Goal: Task Accomplishment & Management: Use online tool/utility

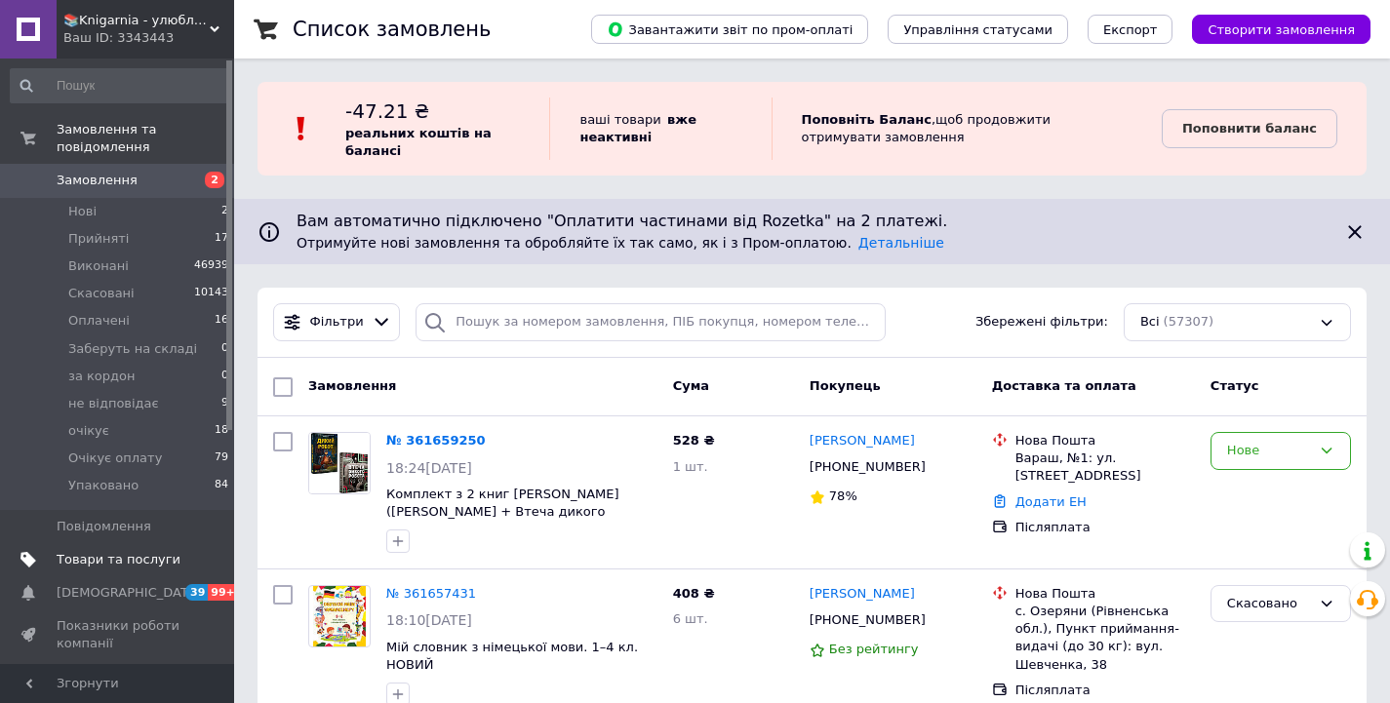
click at [139, 551] on span "Товари та послуги" at bounding box center [119, 560] width 124 height 18
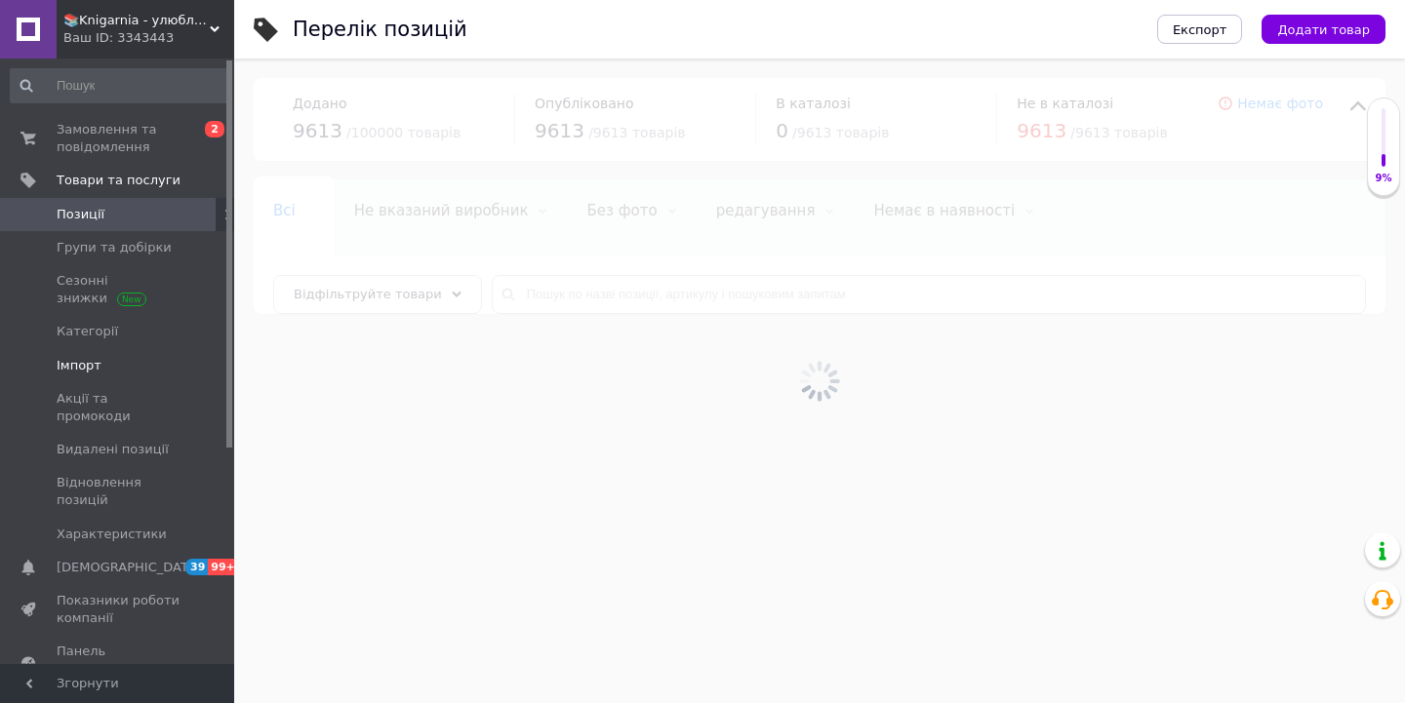
click at [104, 355] on link "Імпорт" at bounding box center [120, 365] width 240 height 33
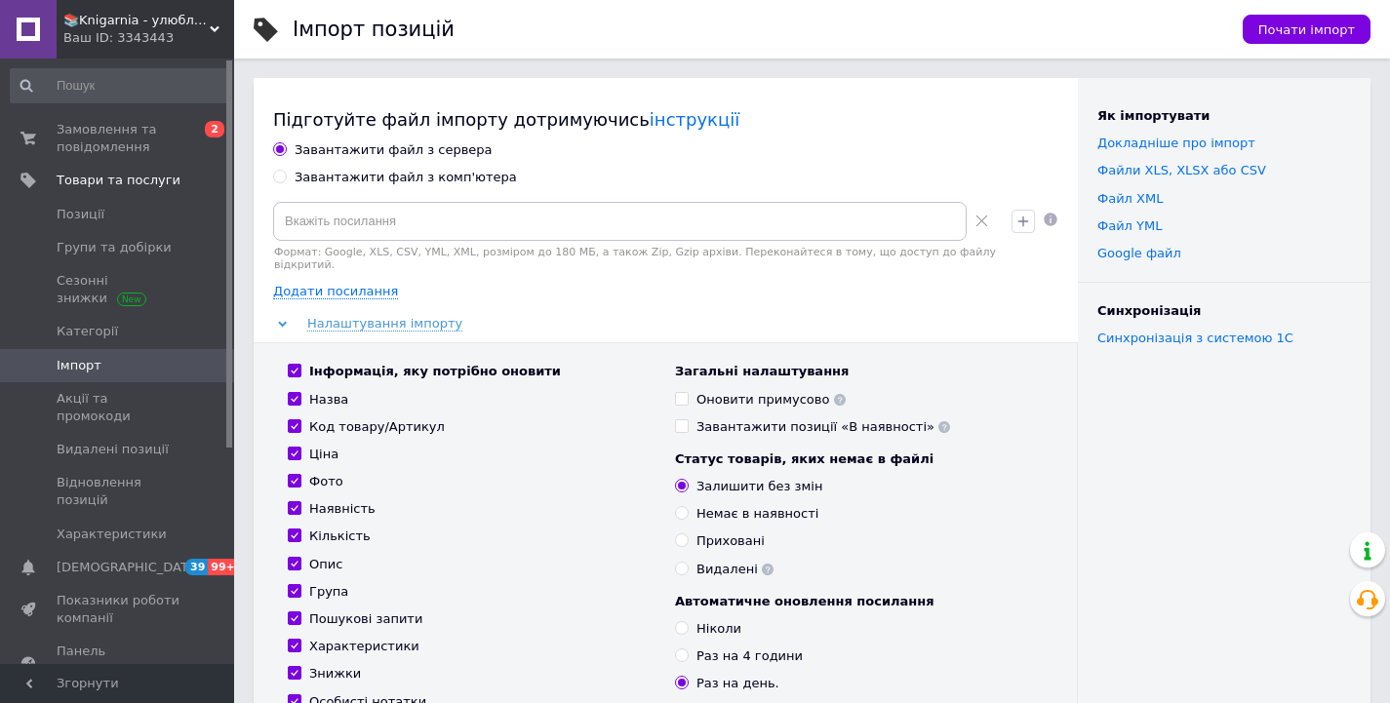
click at [348, 184] on div "Завантажити файл з комп'ютера" at bounding box center [406, 178] width 222 height 18
click at [286, 182] on input "Завантажити файл з комп'ютера" at bounding box center [279, 176] width 13 height 13
radio input "true"
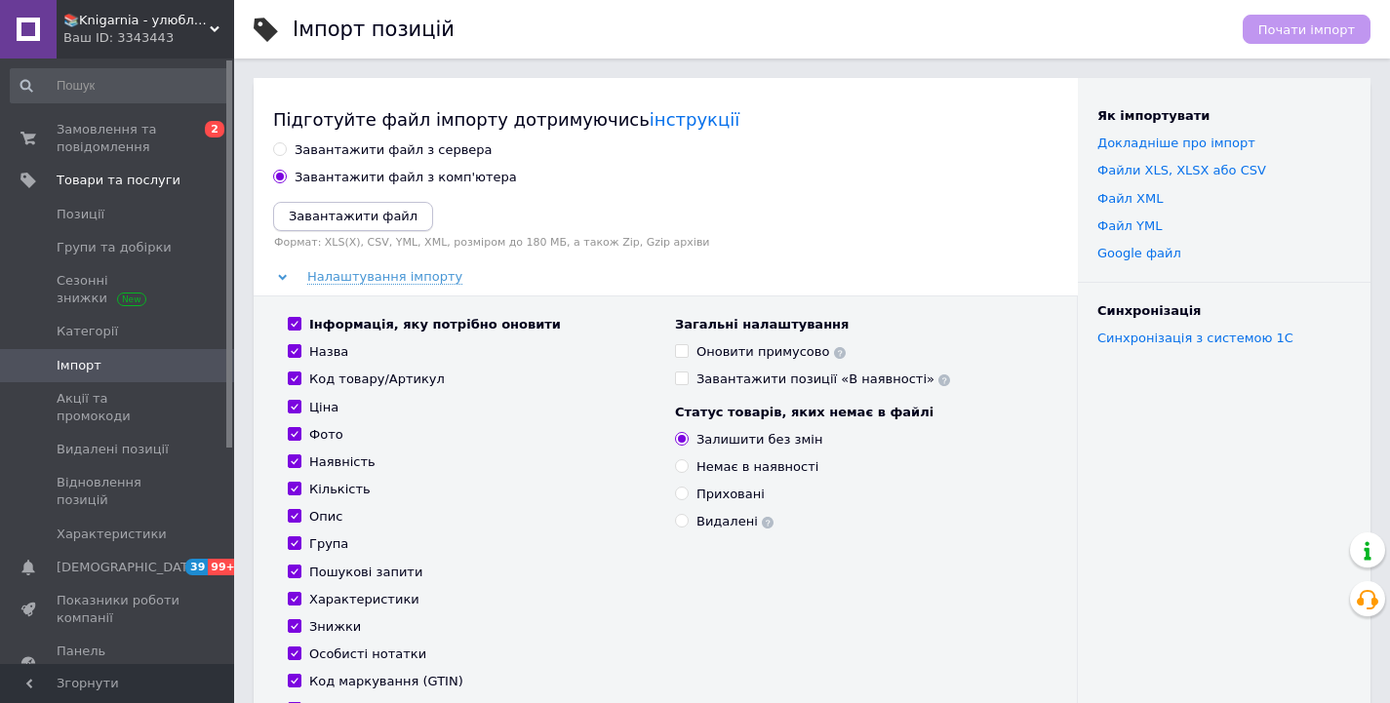
click at [347, 215] on icon "Завантажити файл" at bounding box center [353, 216] width 129 height 15
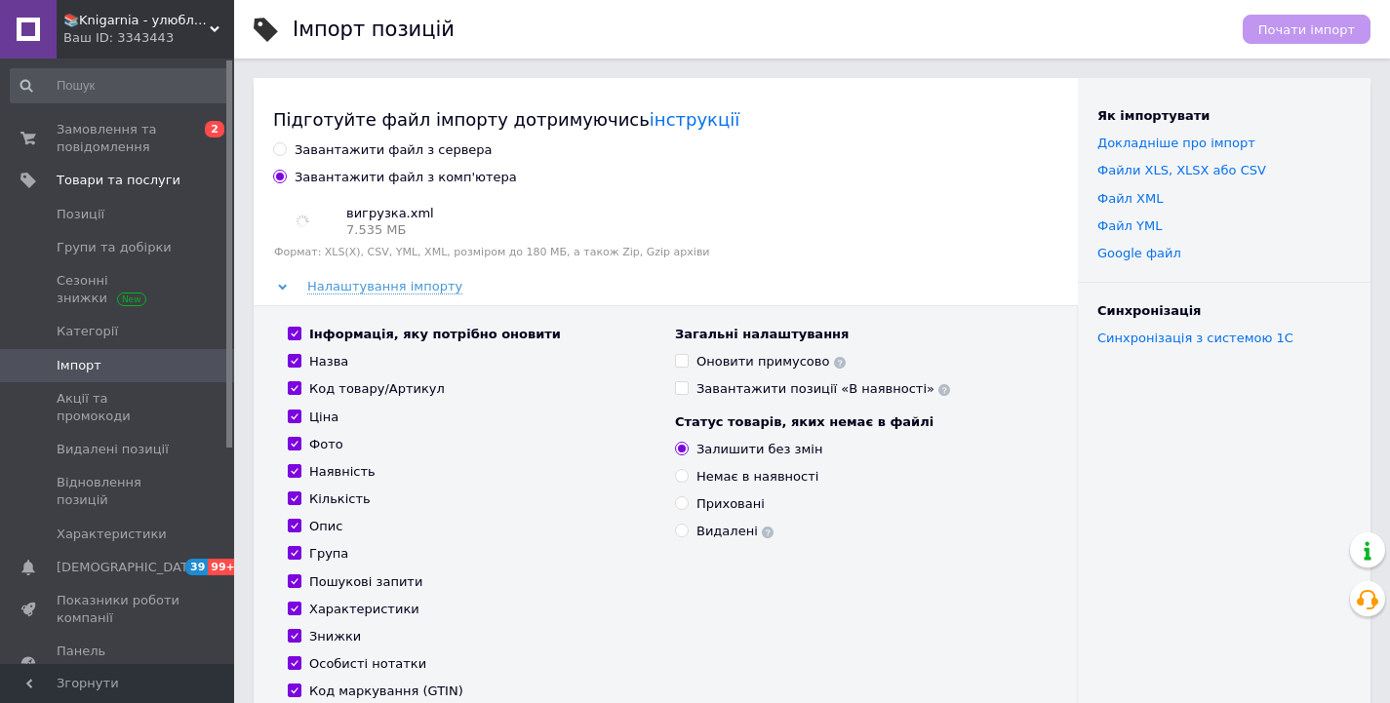
click at [291, 338] on input "Інформація, яку потрібно оновити" at bounding box center [294, 333] width 13 height 13
checkbox input "false"
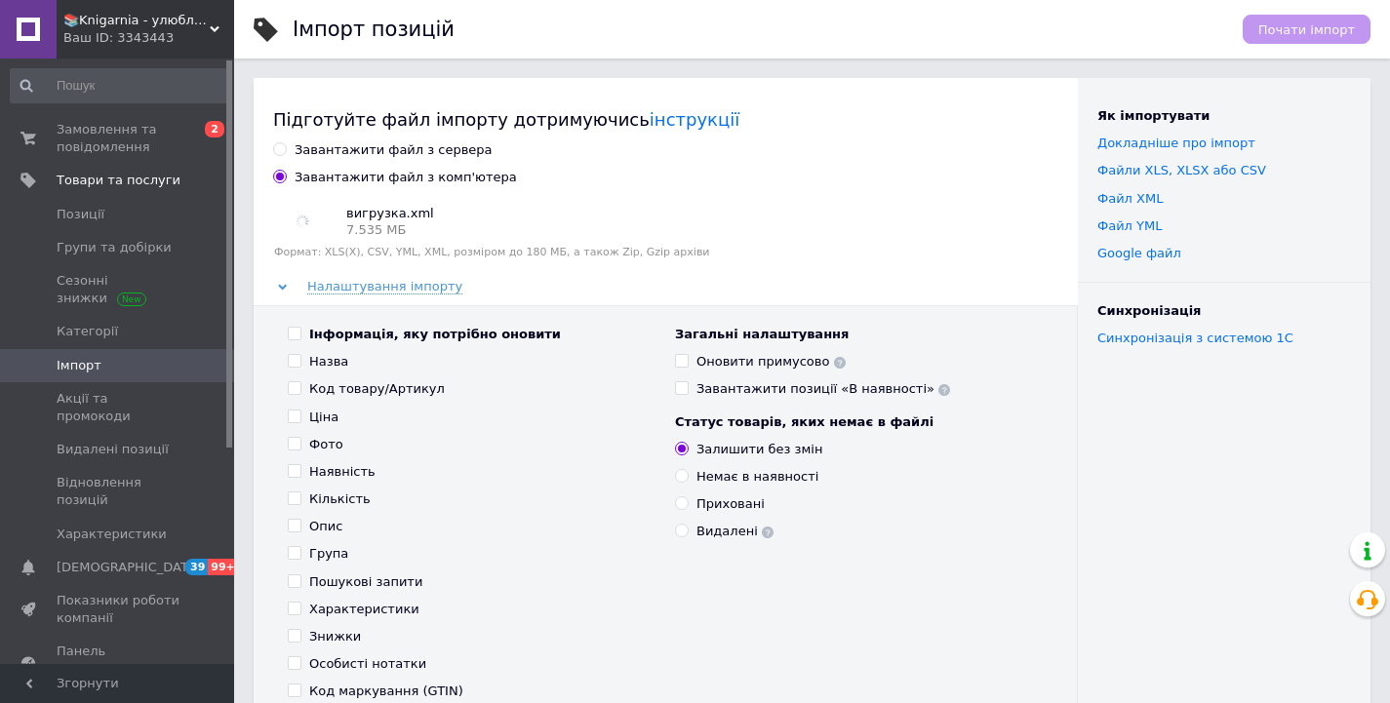
checkbox input "false"
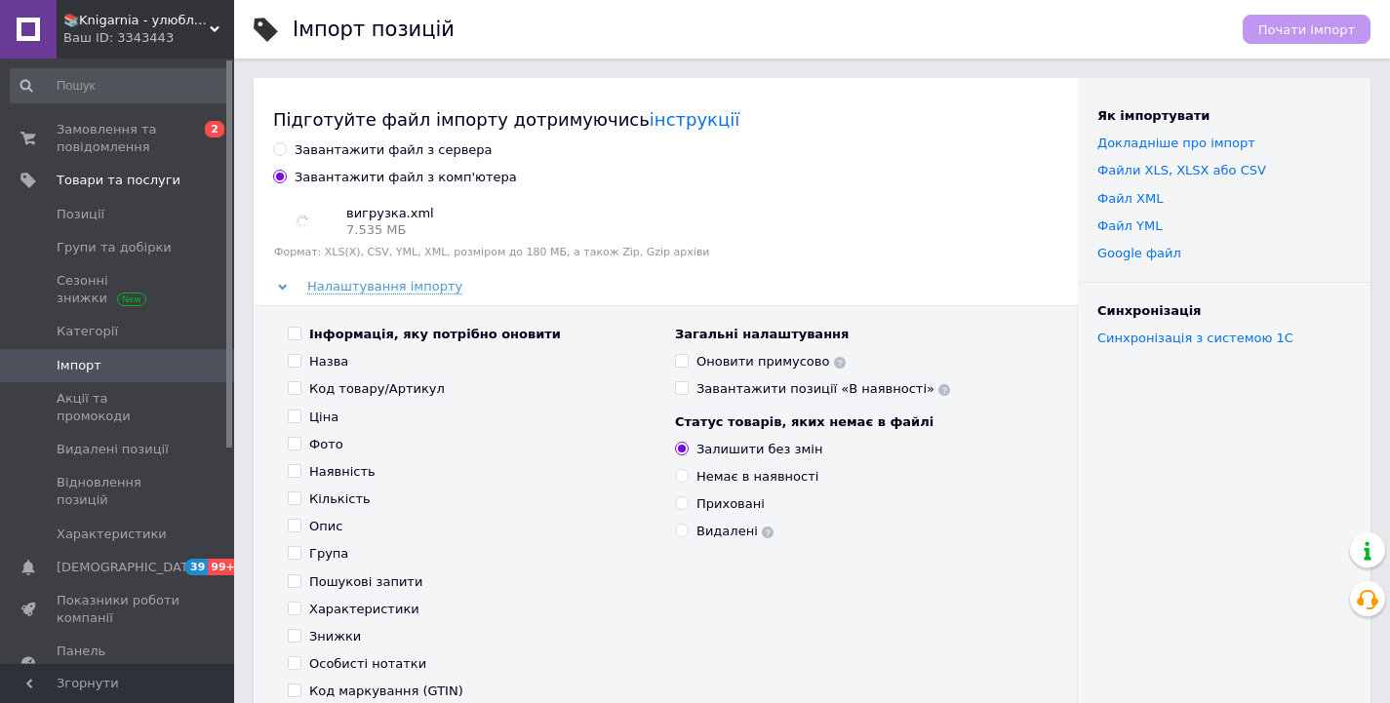
checkbox input "false"
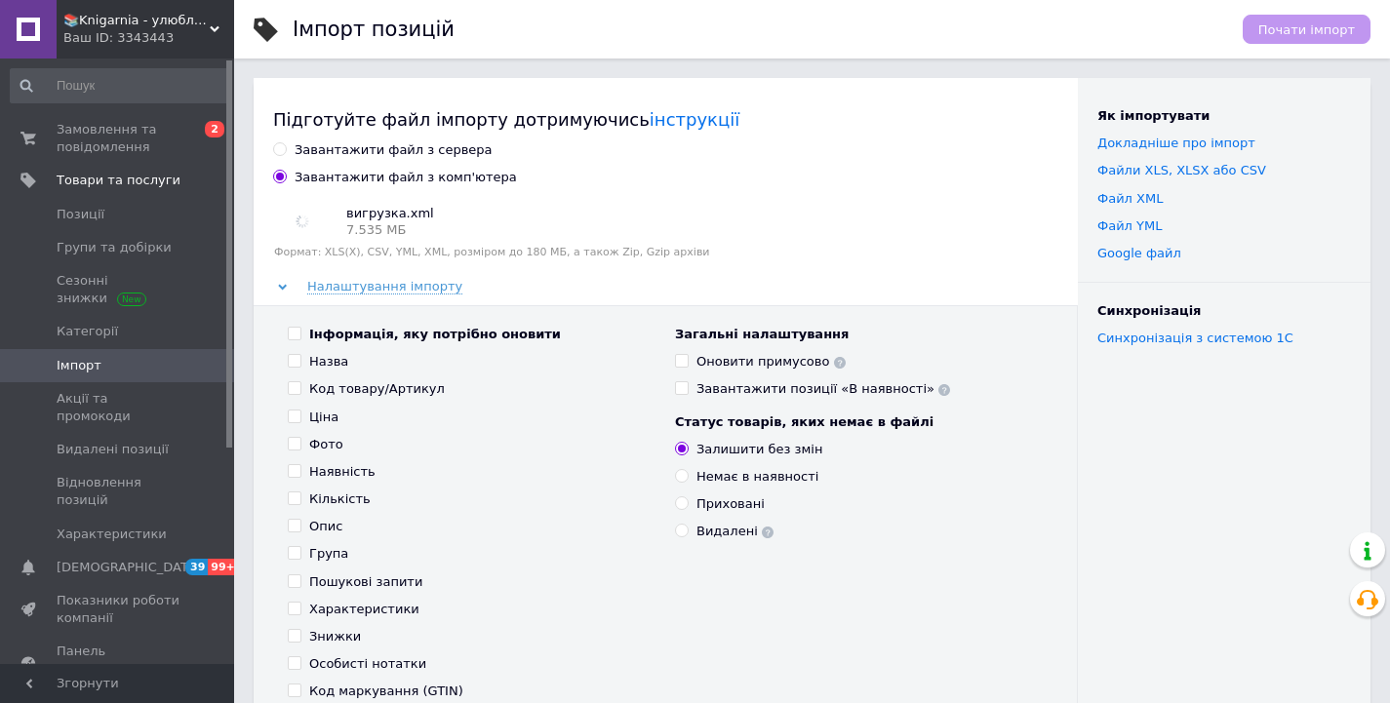
checkbox input "false"
click at [302, 420] on label "Ціна" at bounding box center [313, 418] width 51 height 18
click at [300, 420] on input "Ціна" at bounding box center [294, 416] width 13 height 13
checkbox input "true"
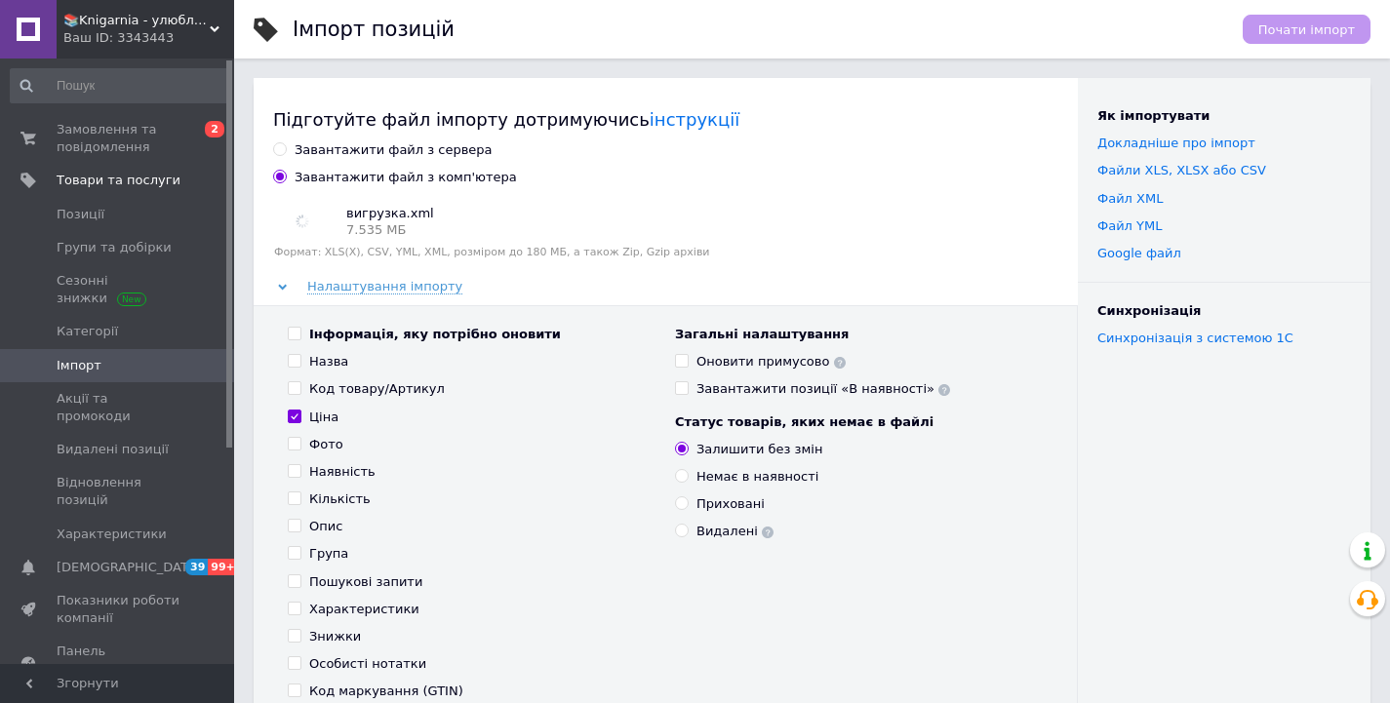
click at [299, 464] on input "Наявність" at bounding box center [294, 470] width 13 height 13
checkbox input "true"
click at [297, 508] on label "Кількість" at bounding box center [329, 500] width 83 height 18
click at [297, 504] on input "Кількість" at bounding box center [294, 498] width 13 height 13
checkbox input "true"
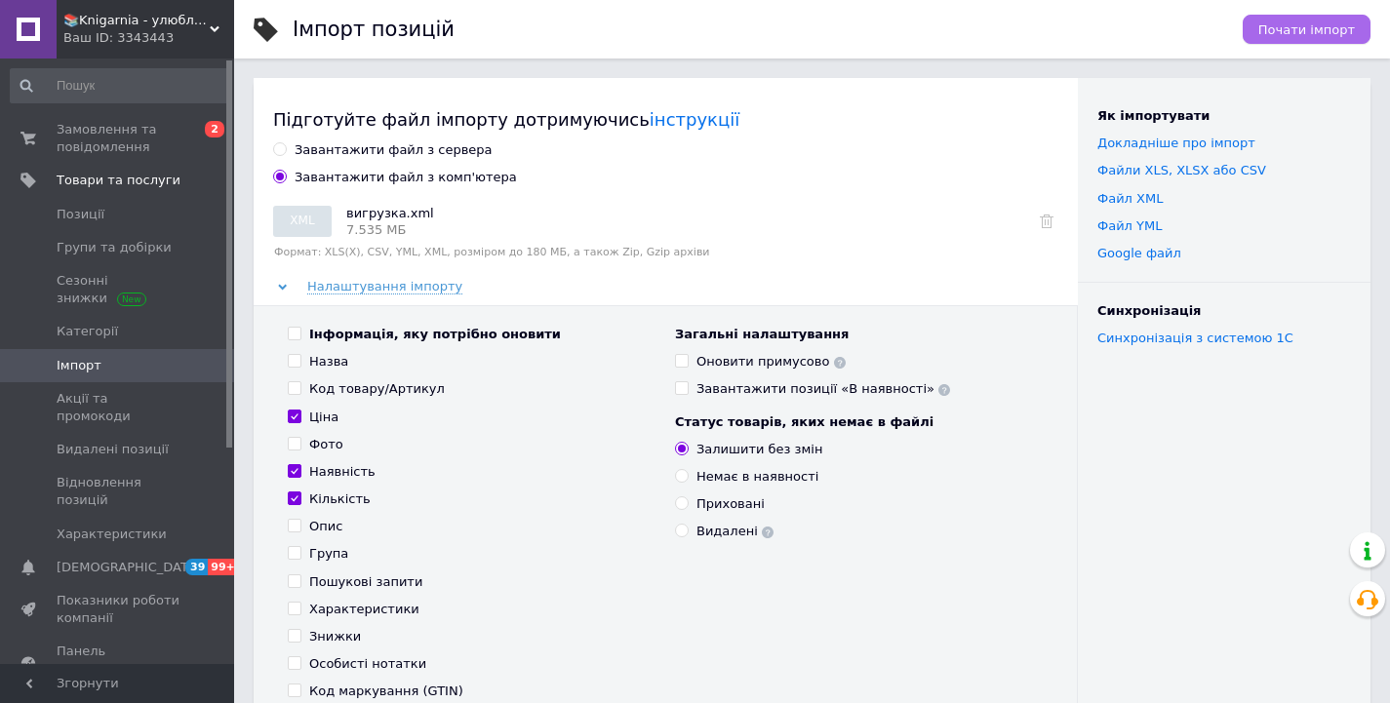
click at [1298, 37] on span "Почати імпорт" at bounding box center [1306, 29] width 97 height 15
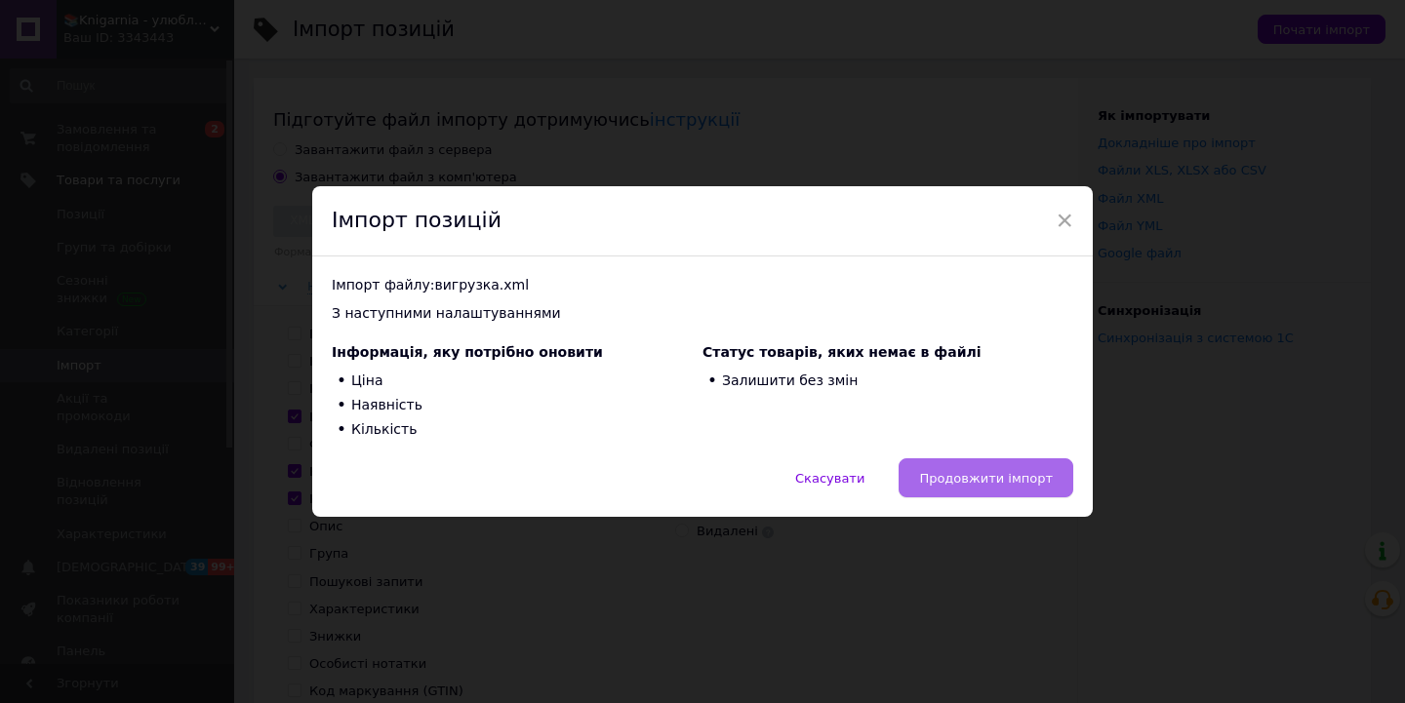
click at [956, 477] on span "Продовжити імпорт" at bounding box center [986, 478] width 134 height 15
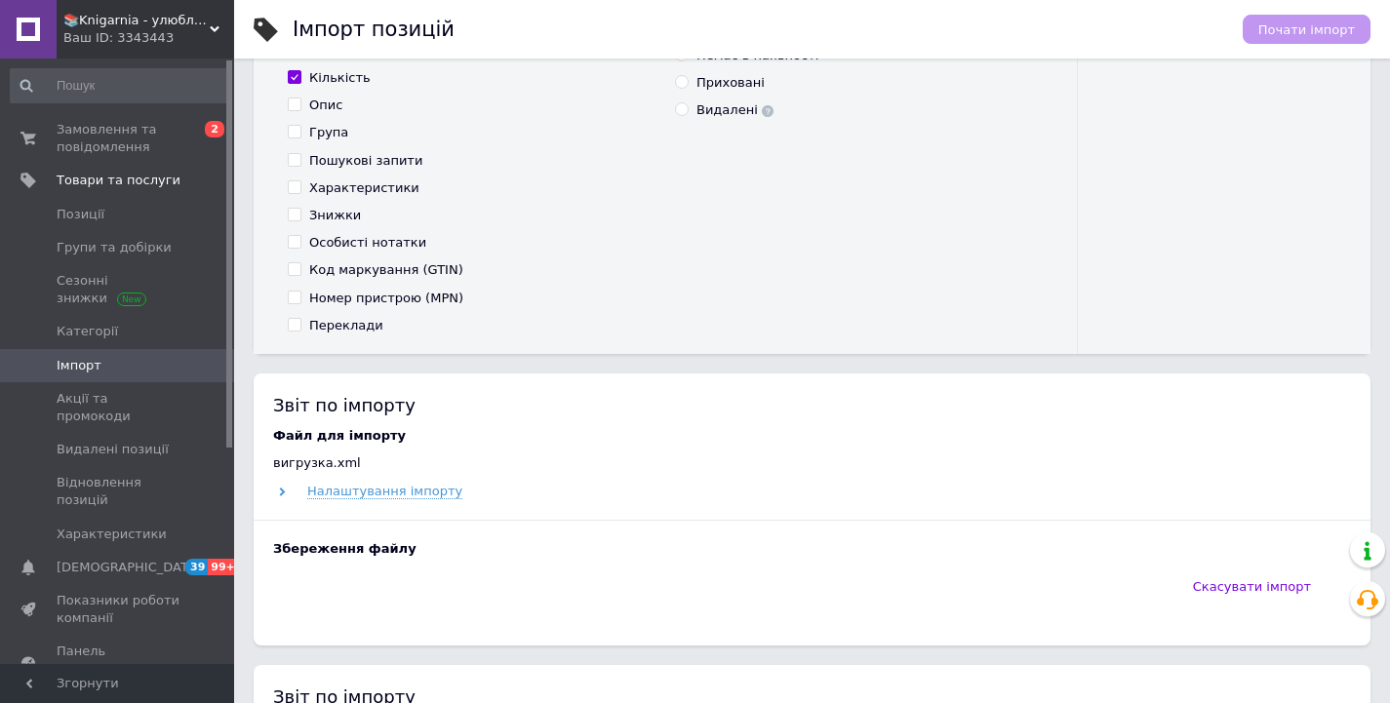
scroll to position [711, 0]
